Goal: Task Accomplishment & Management: Complete application form

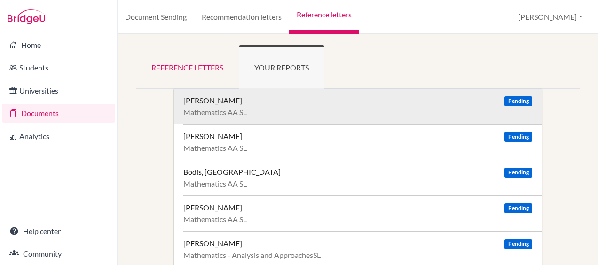
click at [283, 105] on div "Beltrán, Camila Pending Mathematics AA SL" at bounding box center [362, 106] width 358 height 35
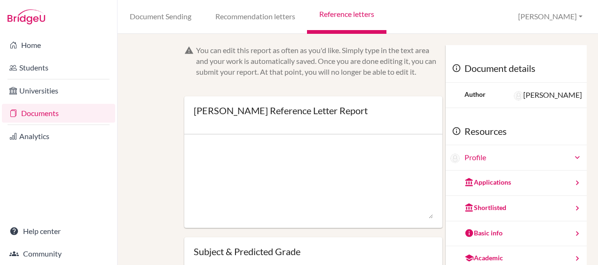
scroll to position [131, 0]
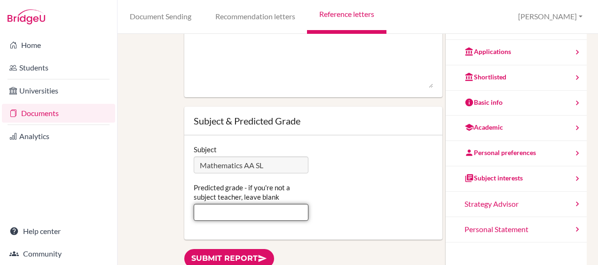
click at [246, 213] on input "Predicted grade - if you're not a subject teacher, leave blank" at bounding box center [251, 212] width 115 height 17
type input "4"
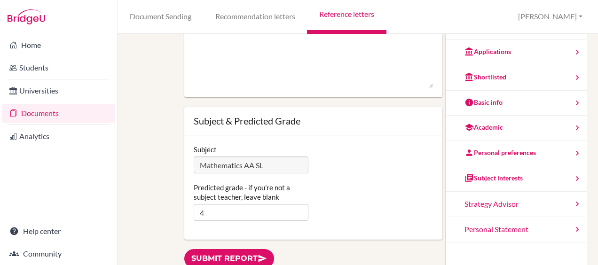
click at [322, 207] on div "Predicted grade - if you're not a subject teacher, leave blank 4" at bounding box center [313, 202] width 249 height 38
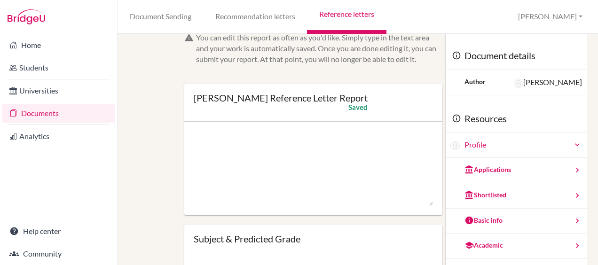
scroll to position [12, 0]
click at [253, 160] on textarea at bounding box center [313, 169] width 239 height 75
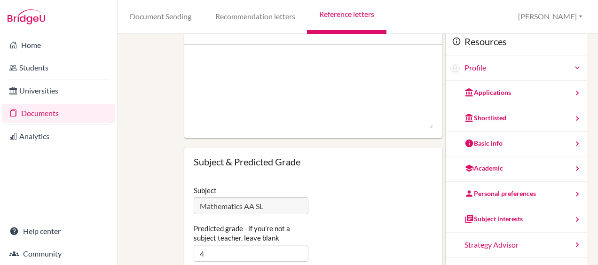
scroll to position [90, 0]
click at [241, 254] on input "4" at bounding box center [251, 253] width 115 height 17
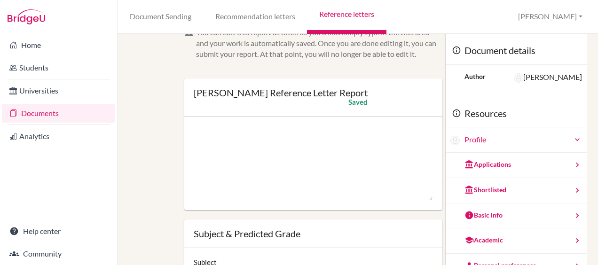
type input "5"
click at [217, 176] on textarea at bounding box center [313, 163] width 239 height 75
paste textarea "Camila is currently working steadily in mathematics at a predicted grade 5. She…"
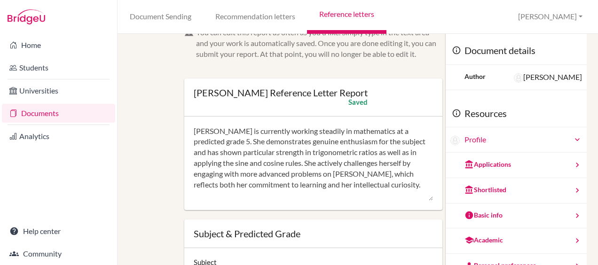
scroll to position [74, 0]
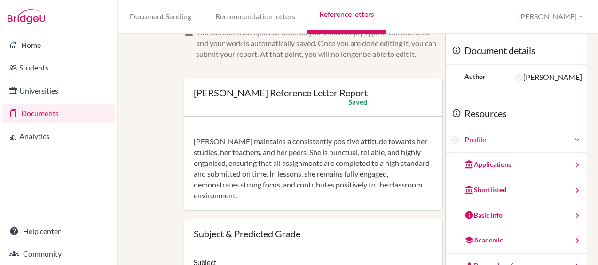
paste textarea "Overall, Camila is a diligent, motivated, and conscientious student who approac…"
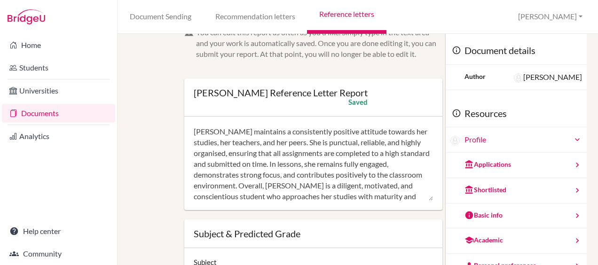
scroll to position [106, 0]
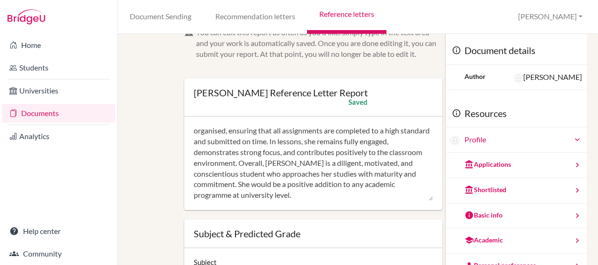
click at [273, 165] on textarea at bounding box center [313, 163] width 239 height 75
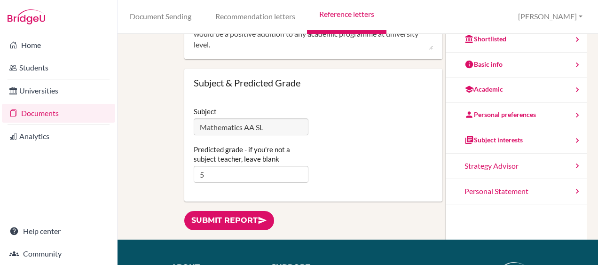
scroll to position [171, 0]
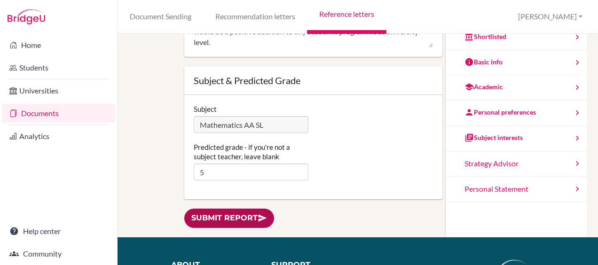
type textarea "Camila is currently working steadily in mathematics at a predicted grade 5. She…"
click at [199, 214] on link "Submit report" at bounding box center [229, 218] width 90 height 19
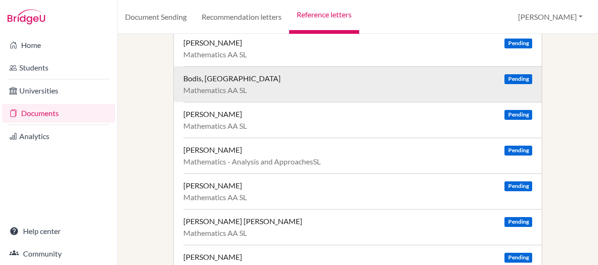
scroll to position [95, 0]
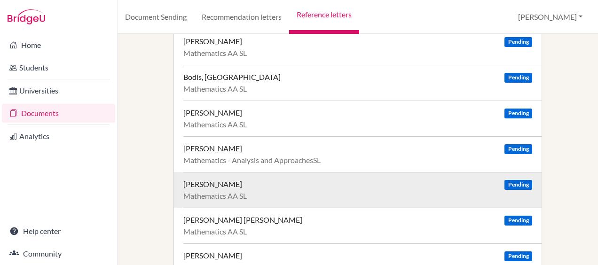
click at [367, 191] on div "Mathematics AA SL" at bounding box center [357, 195] width 349 height 9
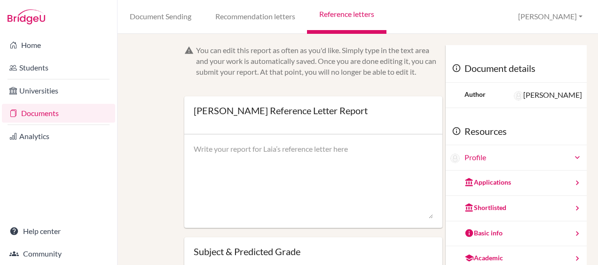
click at [295, 150] on textarea at bounding box center [313, 181] width 239 height 75
paste textarea "Laia is currently working steadily in mathematics at a predicted grade 3. She d…"
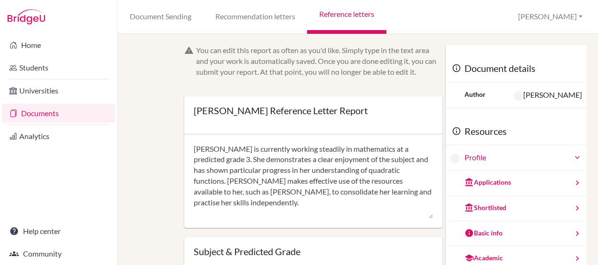
scroll to position [53, 0]
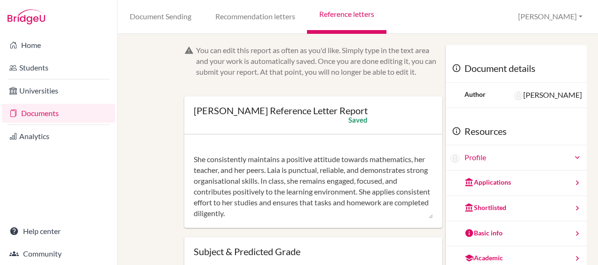
paste textarea "Overall, Laia is a motivated and conscientious student who approaches her learn…"
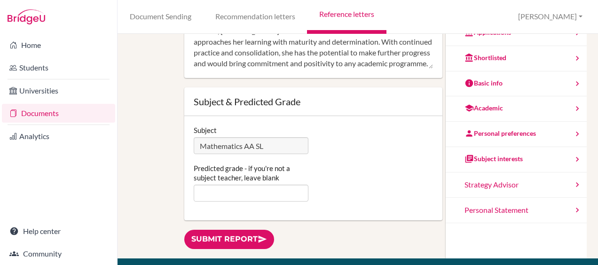
scroll to position [151, 0]
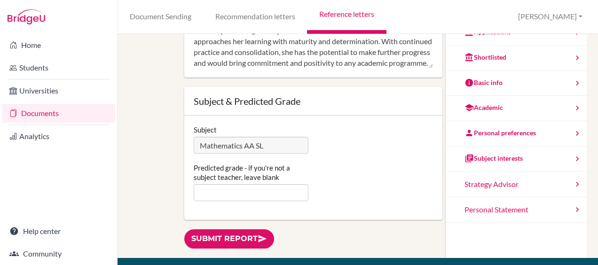
type textarea "Laia is currently working steadily in mathematics at a predicted grade 3. She d…"
click at [291, 187] on input "Predicted grade - if you're not a subject teacher, leave blank" at bounding box center [251, 192] width 115 height 17
type input "3"
click at [350, 191] on div "Predicted grade - if you're not a subject teacher, leave blank 3" at bounding box center [313, 182] width 249 height 38
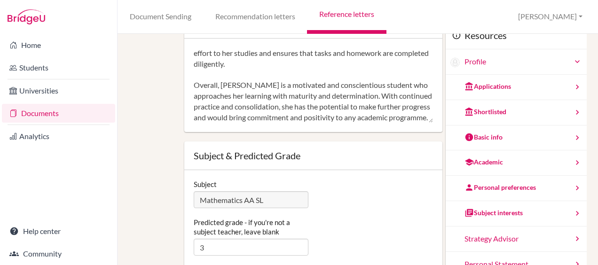
scroll to position [125, 0]
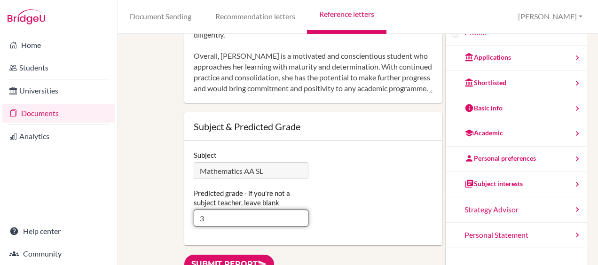
click at [214, 217] on input "3" at bounding box center [251, 218] width 115 height 17
type input "4"
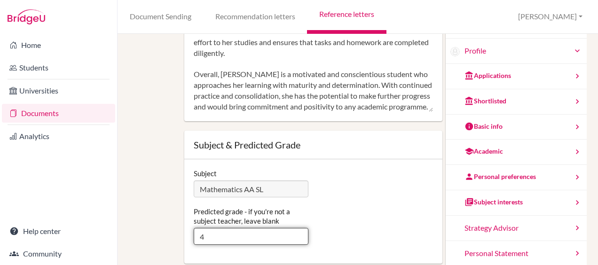
scroll to position [106, 0]
type input "3"
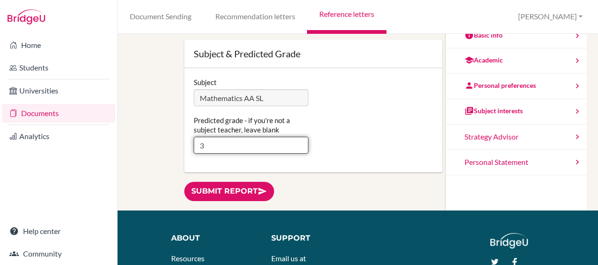
scroll to position [200, 0]
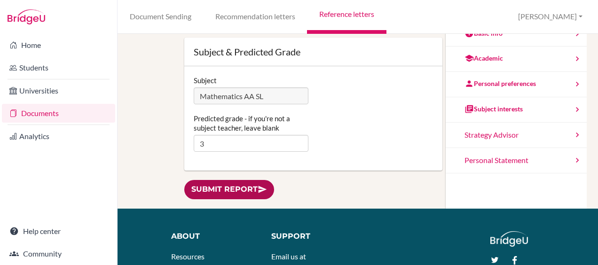
click at [241, 188] on link "Submit report" at bounding box center [229, 189] width 90 height 19
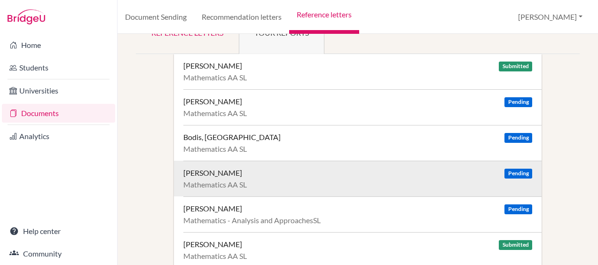
scroll to position [41, 0]
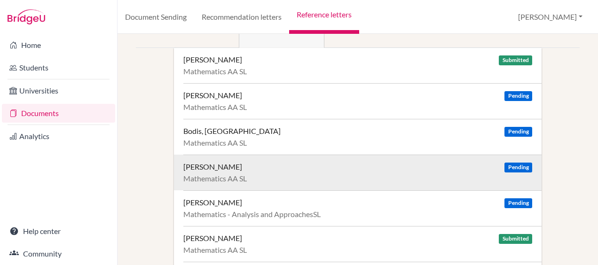
click at [474, 166] on div "[PERSON_NAME] Pending" at bounding box center [357, 166] width 349 height 9
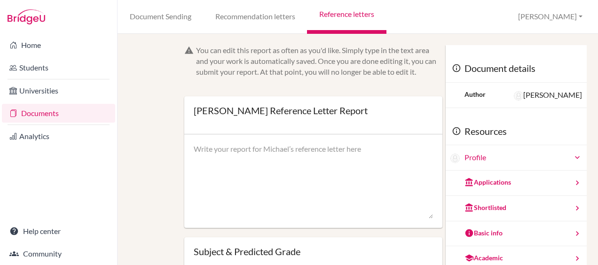
click at [293, 157] on textarea at bounding box center [313, 181] width 239 height 75
paste textarea "[PERSON_NAME] is working hard in math on predicted grade of 7. he enjoys maths …"
type textarea "[PERSON_NAME] is working hard in math on predicted grade of 7. he enjoys maths …"
click at [217, 166] on textarea at bounding box center [313, 181] width 239 height 75
paste textarea "[PERSON_NAME] is currently working hard in mathematics at a predicted grade 7. …"
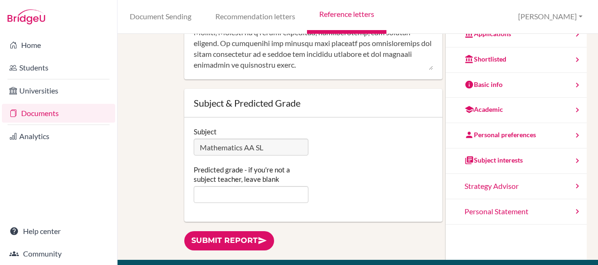
scroll to position [148, 0]
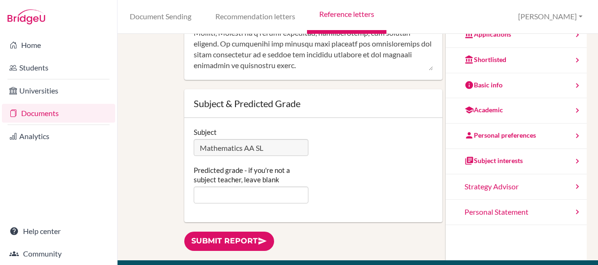
type textarea "[PERSON_NAME] is currently working hard in mathematics at a predicted grade 7. …"
click at [256, 190] on input "Predicted grade - if you're not a subject teacher, leave blank" at bounding box center [251, 195] width 115 height 17
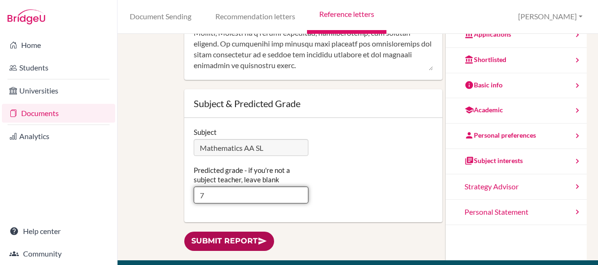
type input "7"
click at [237, 241] on link "Submit report" at bounding box center [229, 241] width 90 height 19
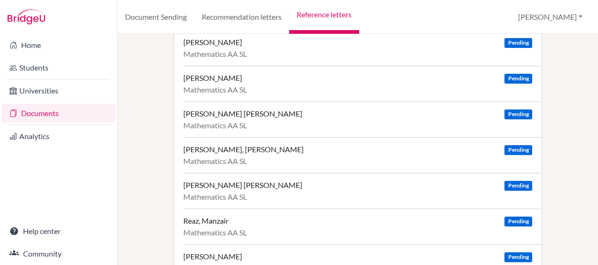
scroll to position [380, 0]
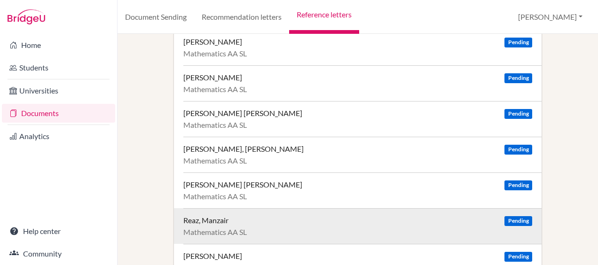
click at [422, 228] on div "Mathematics AA SL" at bounding box center [357, 232] width 349 height 9
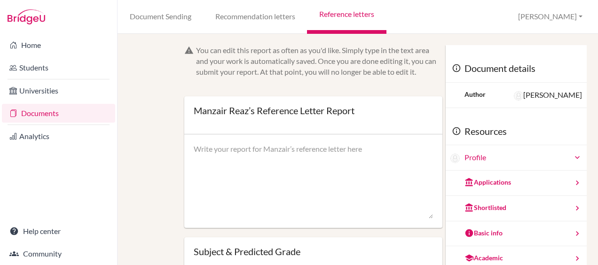
click at [259, 179] on textarea at bounding box center [313, 181] width 239 height 75
paste textarea "Manzair is making excellent progress in mathematics and is currently working at…"
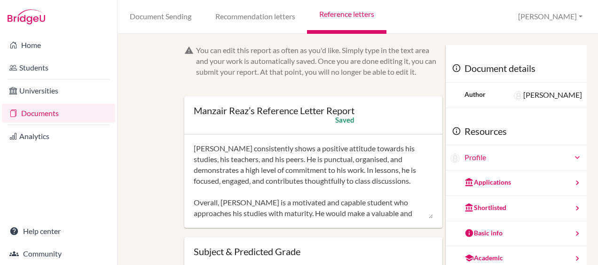
scroll to position [166, 0]
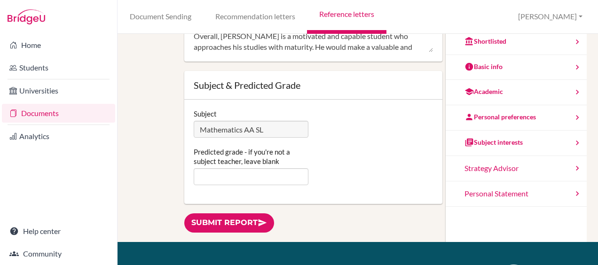
type textarea "Manzair is making excellent progress in mathematics and is currently working at…"
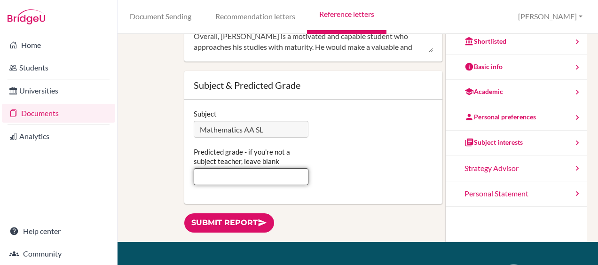
click at [287, 175] on input "Predicted grade - if you're not a subject teacher, leave blank" at bounding box center [251, 176] width 115 height 17
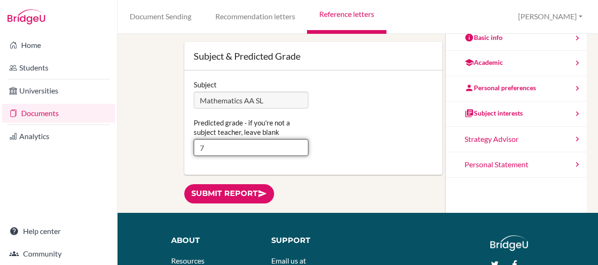
scroll to position [214, 0]
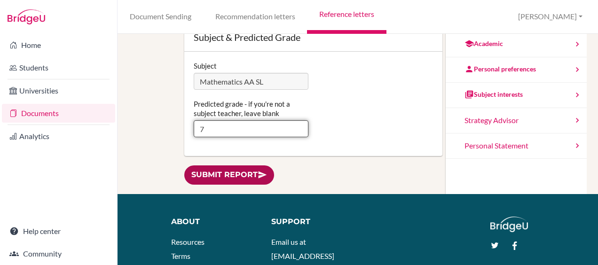
type input "7"
click at [244, 174] on link "Submit report" at bounding box center [229, 175] width 90 height 19
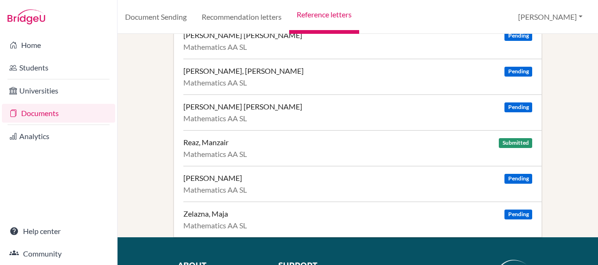
scroll to position [459, 0]
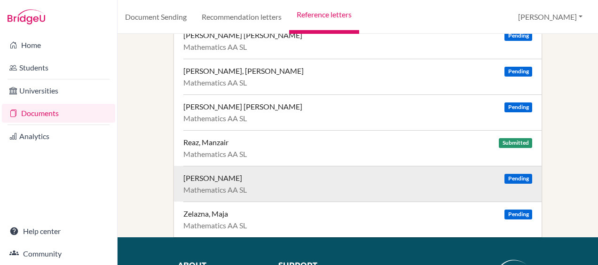
click at [290, 180] on div "[PERSON_NAME] Pending Mathematics AA SL" at bounding box center [362, 184] width 358 height 36
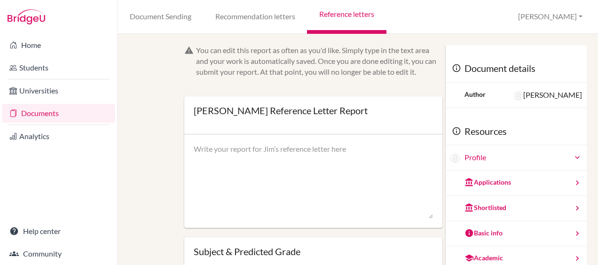
click at [246, 158] on textarea at bounding box center [313, 181] width 239 height 75
paste textarea "[PERSON_NAME] is currently working hard in mathematics at a predicted grade 6. …"
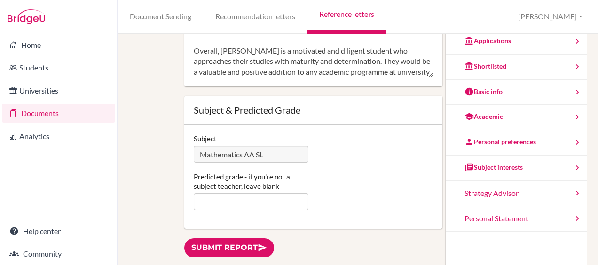
scroll to position [143, 0]
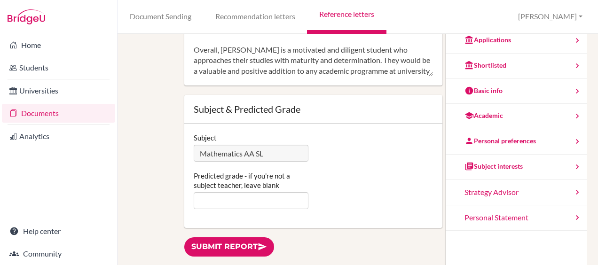
type textarea "[PERSON_NAME] is currently working hard in mathematics at a predicted grade 6. …"
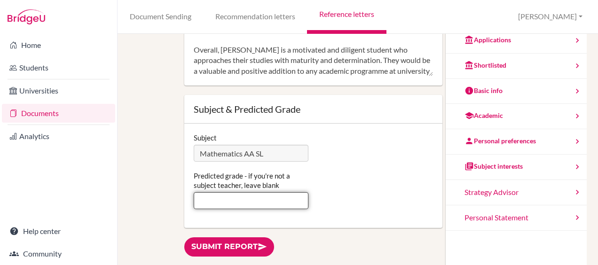
click at [287, 196] on input "Predicted grade - if you're not a subject teacher, leave blank" at bounding box center [251, 200] width 115 height 17
type input "6"
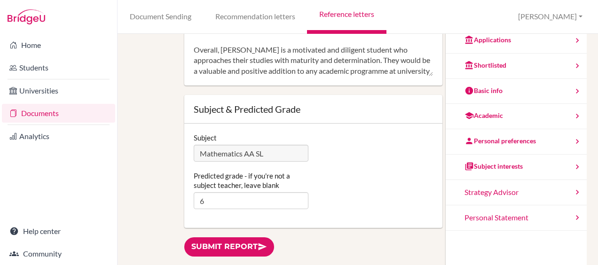
click at [170, 190] on div "You can edit this report as often as you'd like. Simply type in the text area a…" at bounding box center [358, 85] width 449 height 364
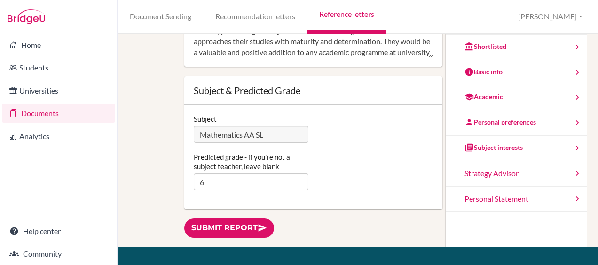
scroll to position [175, 0]
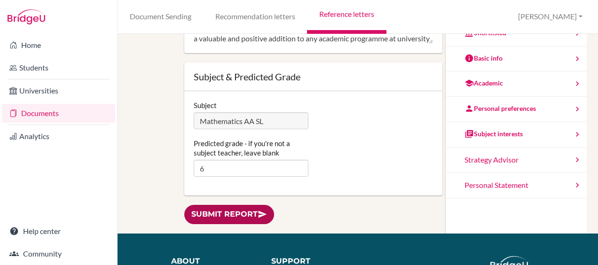
click at [248, 212] on link "Submit report" at bounding box center [229, 214] width 90 height 19
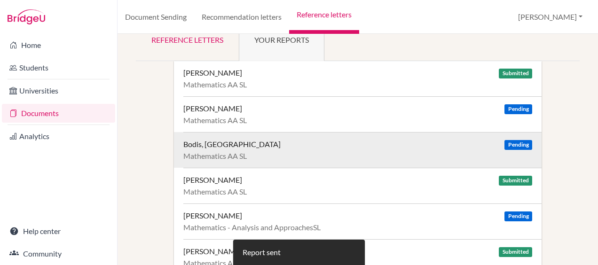
scroll to position [27, 0]
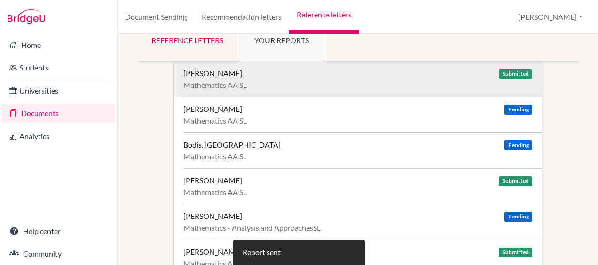
click at [500, 71] on span "Submitted" at bounding box center [515, 74] width 33 height 10
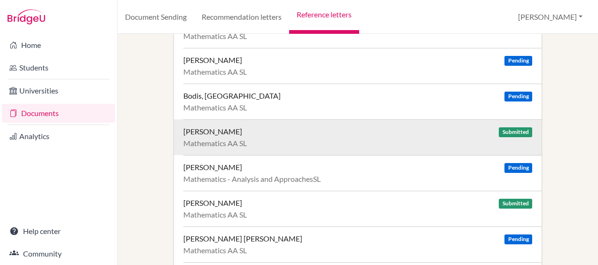
scroll to position [62, 0]
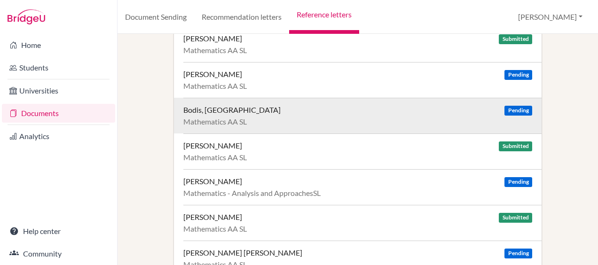
click at [280, 112] on div "Bodis, Milan Pending" at bounding box center [357, 109] width 349 height 9
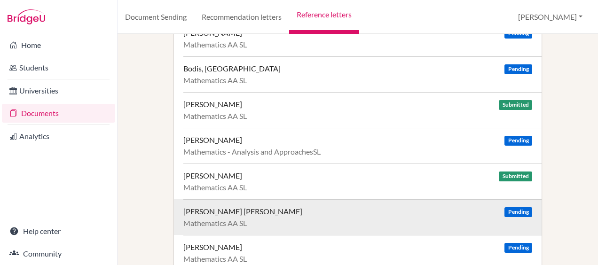
scroll to position [98, 0]
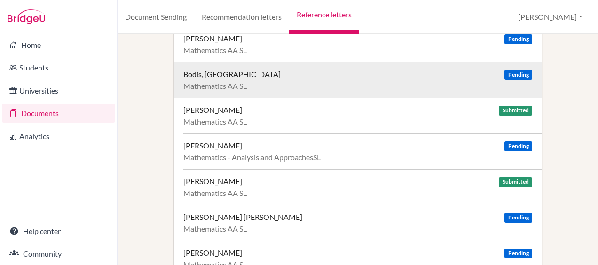
click at [309, 76] on div "Bodis, Milan Pending" at bounding box center [357, 74] width 349 height 9
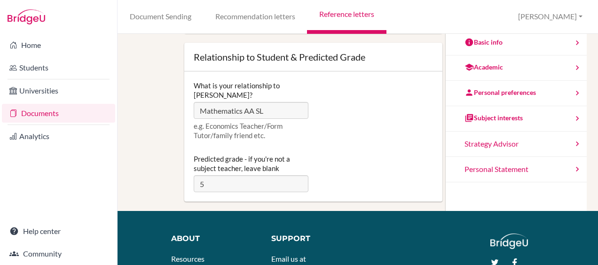
scroll to position [192, 0]
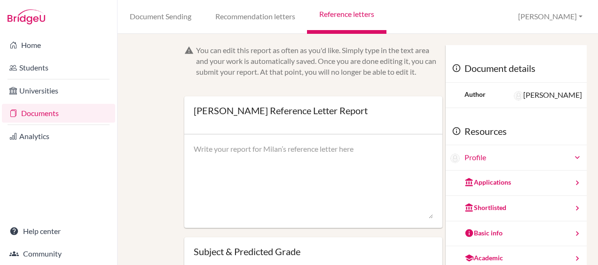
click at [314, 172] on textarea at bounding box center [313, 181] width 239 height 75
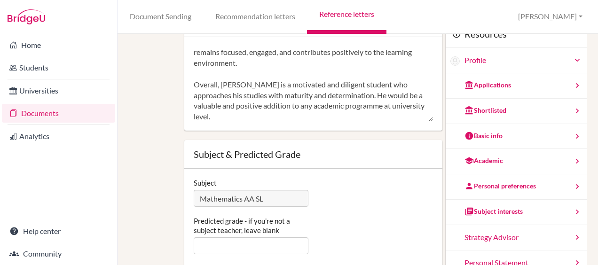
scroll to position [98, 0]
type textarea "Milan is currently working hard in mathematics at a predicted grade 6. He enjoy…"
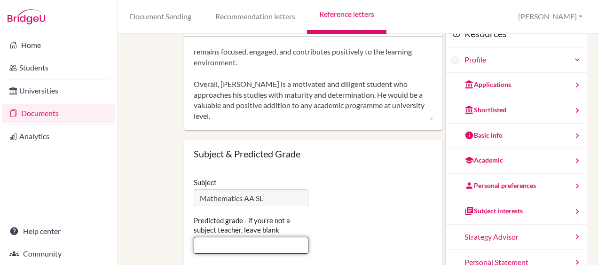
click at [275, 244] on input "Predicted grade - if you're not a subject teacher, leave blank" at bounding box center [251, 245] width 115 height 17
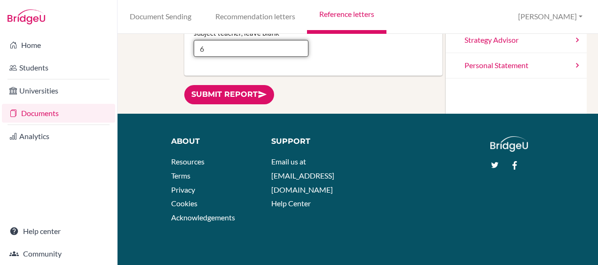
scroll to position [296, 0]
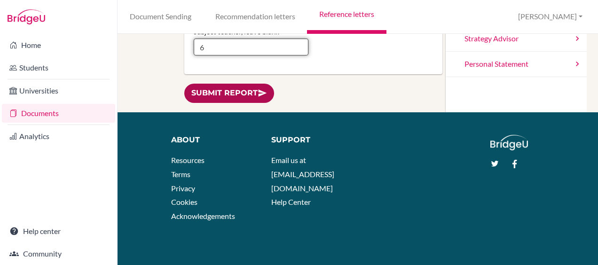
type input "6"
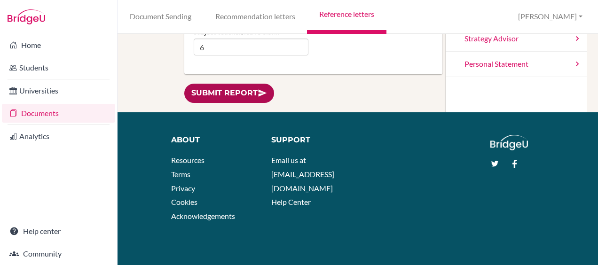
click at [244, 88] on link "Submit report" at bounding box center [229, 93] width 90 height 19
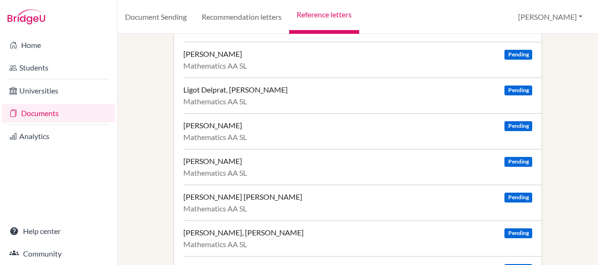
scroll to position [297, 0]
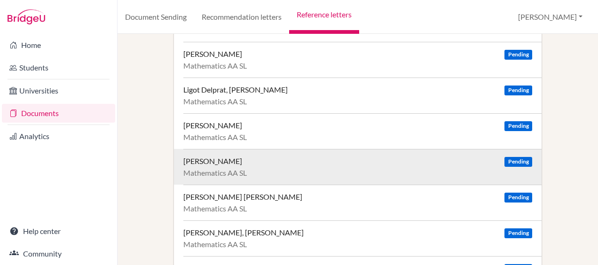
click at [315, 168] on div "Mathematics AA SL" at bounding box center [357, 172] width 349 height 9
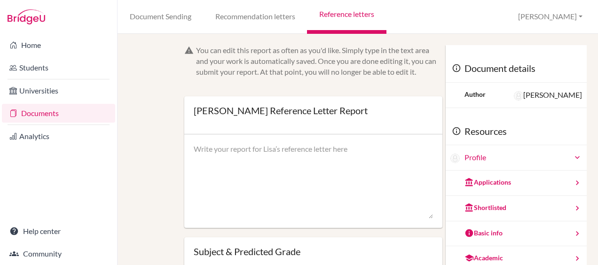
click at [252, 166] on textarea at bounding box center [313, 181] width 239 height 75
paste textarea "[PERSON_NAME] is currently working hard in mathematics at a predicted grade 6. …"
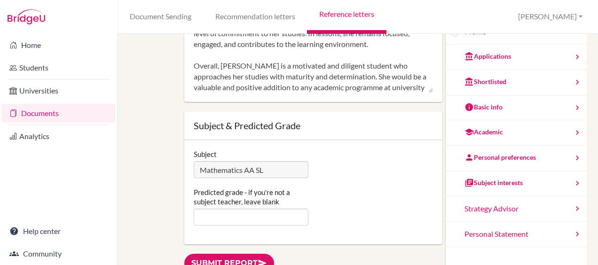
scroll to position [127, 0]
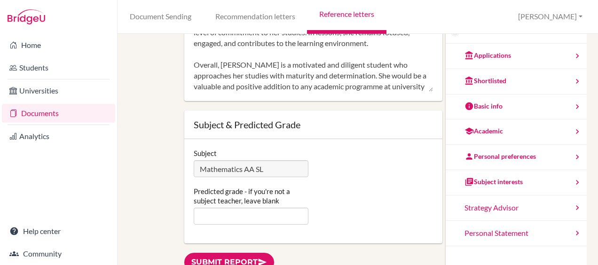
type textarea "[PERSON_NAME] is currently working hard in mathematics at a predicted grade 6. …"
click at [261, 218] on input "Predicted grade - if you're not a subject teacher, leave blank" at bounding box center [251, 216] width 115 height 17
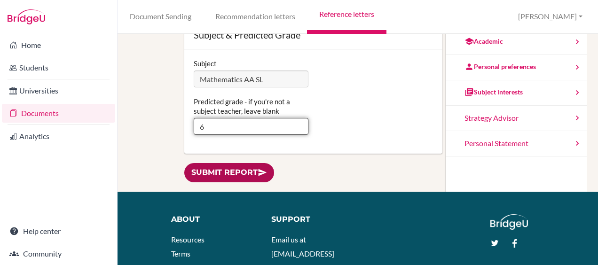
type input "6"
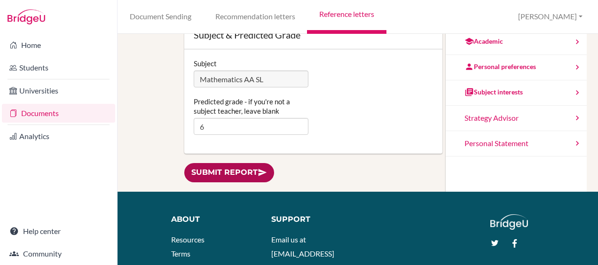
click at [215, 169] on link "Submit report" at bounding box center [229, 172] width 90 height 19
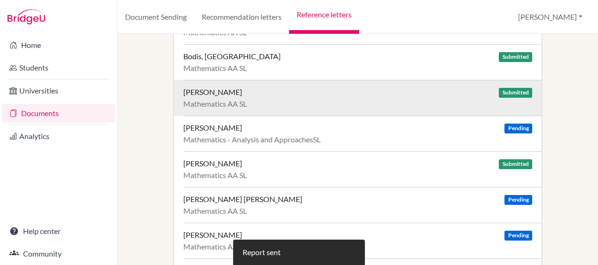
scroll to position [116, 0]
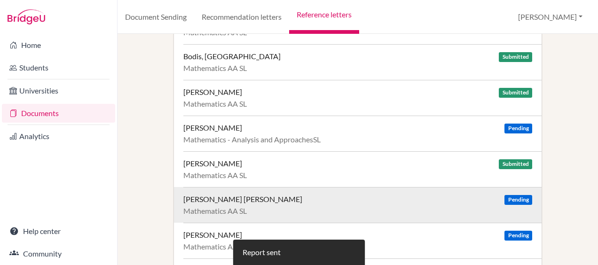
click at [442, 202] on div "[PERSON_NAME] [PERSON_NAME] Pending" at bounding box center [357, 199] width 349 height 9
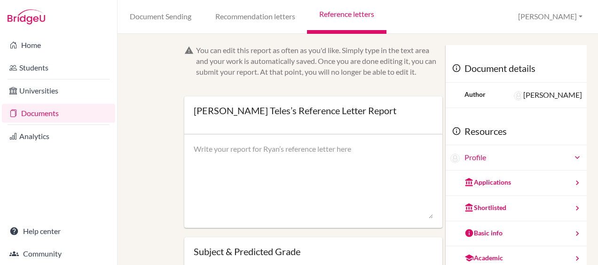
click at [253, 142] on div at bounding box center [313, 182] width 258 height 94
click at [217, 154] on textarea at bounding box center [313, 181] width 239 height 75
paste textarea "Ryan is currently working hard in mathematics at a predicted grade 6. He engage…"
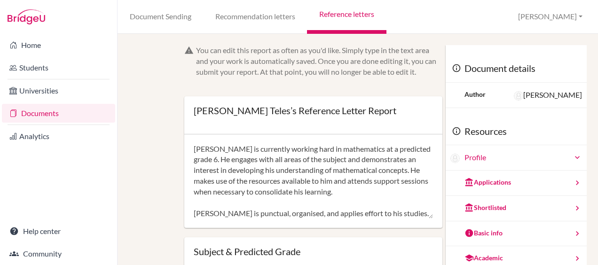
scroll to position [63, 0]
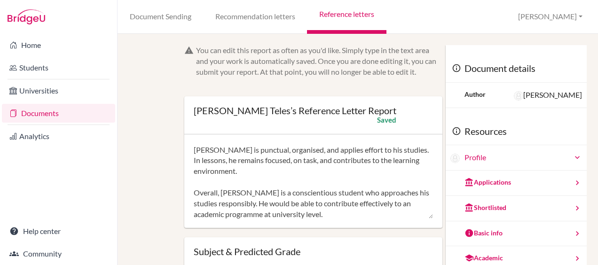
type textarea "Ryan is currently working hard in mathematics at a predicted grade 6. He engage…"
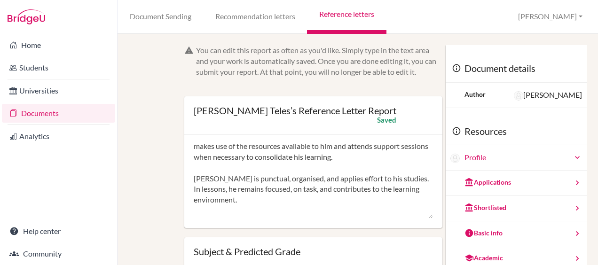
scroll to position [0, 0]
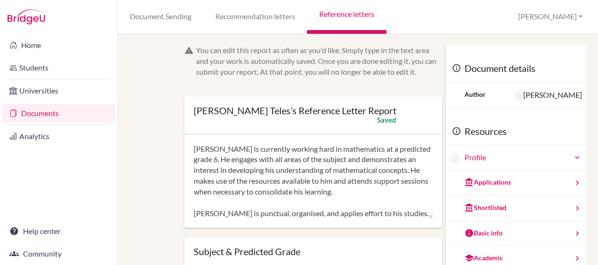
drag, startPoint x: 330, startPoint y: 217, endPoint x: 182, endPoint y: 136, distance: 168.4
click at [182, 136] on div "You can edit this report as often as you'd like. Simply type in the text area a…" at bounding box center [314, 227] width 268 height 364
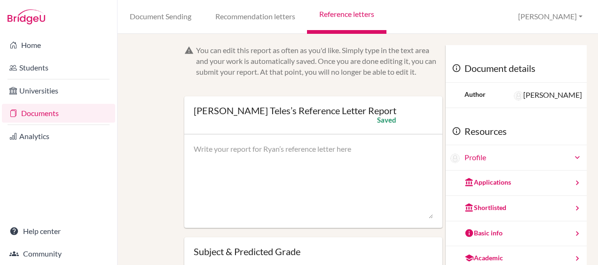
click at [214, 162] on textarea at bounding box center [313, 181] width 239 height 75
paste textarea "Ryan is currently working hard in mathematics at a predicted grade 6. He engage…"
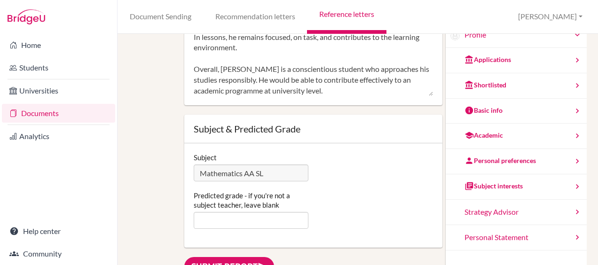
scroll to position [123, 0]
type textarea "Ryan is currently working hard in mathematics at a predicted grade 6. He engage…"
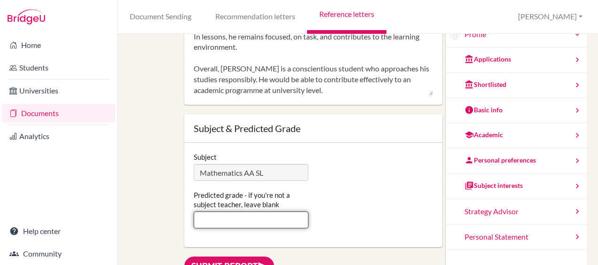
click at [280, 221] on input "Predicted grade - if you're not a subject teacher, leave blank" at bounding box center [251, 220] width 115 height 17
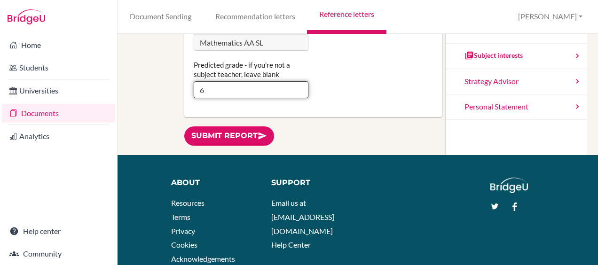
scroll to position [257, 0]
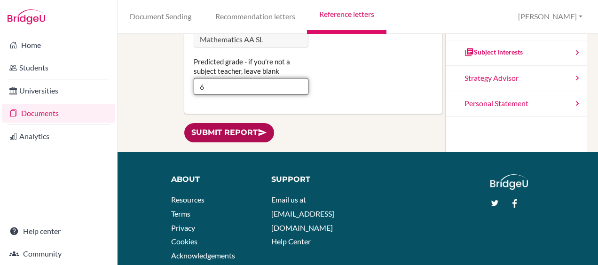
type input "6"
click at [235, 134] on link "Submit report" at bounding box center [229, 132] width 90 height 19
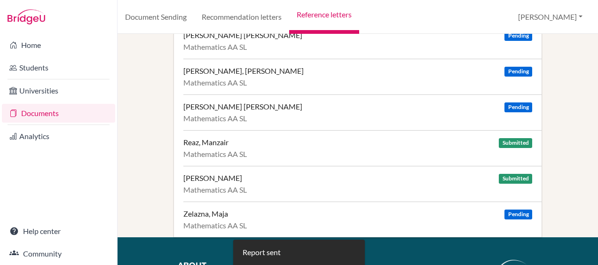
scroll to position [459, 0]
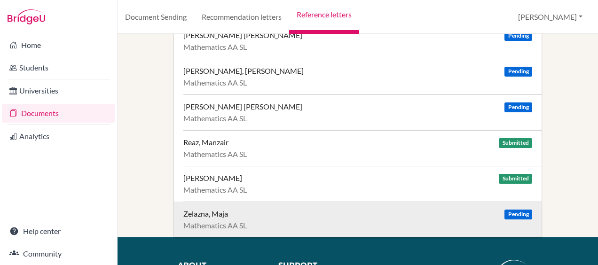
click at [428, 213] on div "Zelazna, Maja Pending" at bounding box center [357, 213] width 349 height 9
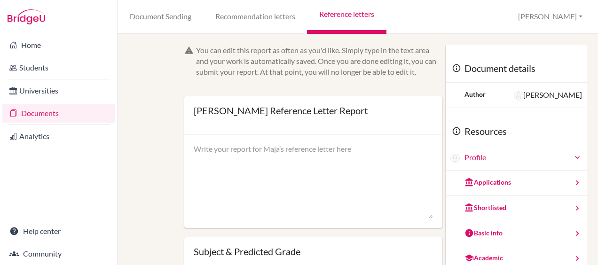
click at [279, 147] on textarea at bounding box center [313, 181] width 239 height 75
paste textarea "[PERSON_NAME] is currently working at a predicted grade 7 in mathematics and de…"
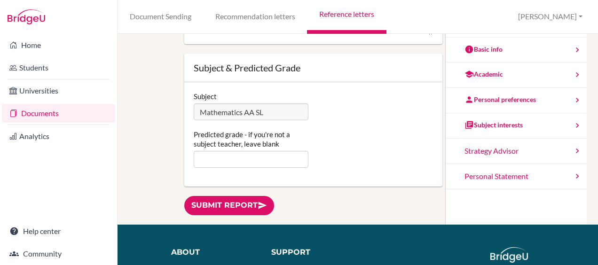
scroll to position [185, 0]
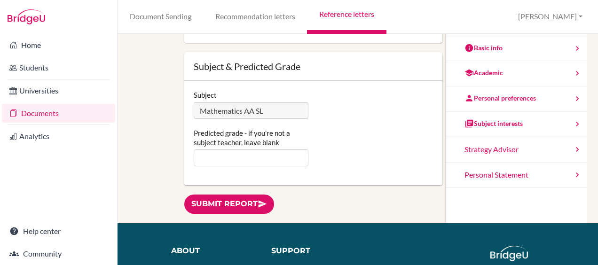
type textarea "[PERSON_NAME] is currently working at a predicted grade 7 in mathematics and de…"
click at [294, 159] on input "Predicted grade - if you're not a subject teacher, leave blank" at bounding box center [251, 158] width 115 height 17
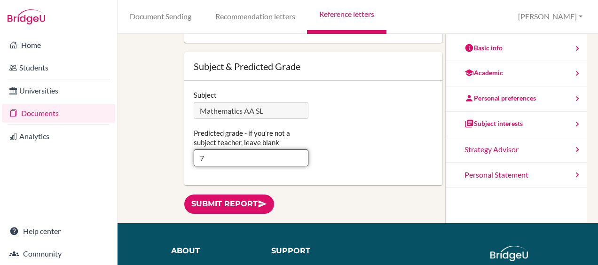
type input "7"
click at [159, 160] on div "You can edit this report as often as you'd like. Simply type in the text area a…" at bounding box center [358, 42] width 449 height 364
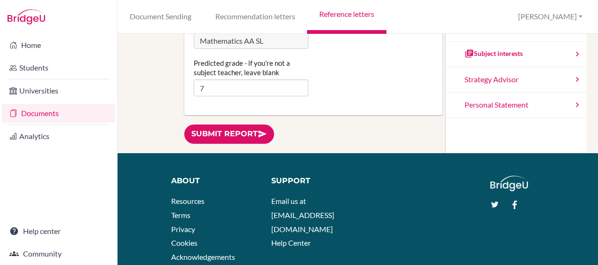
scroll to position [258, 0]
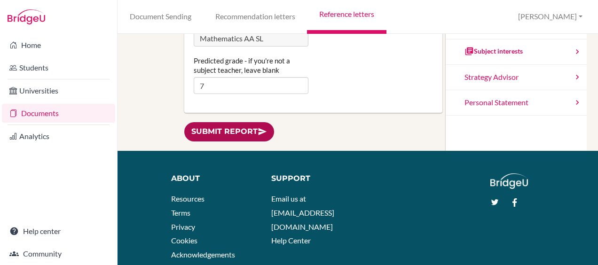
click at [223, 133] on link "Submit report" at bounding box center [229, 131] width 90 height 19
